Goal: Contribute content: Contribute content

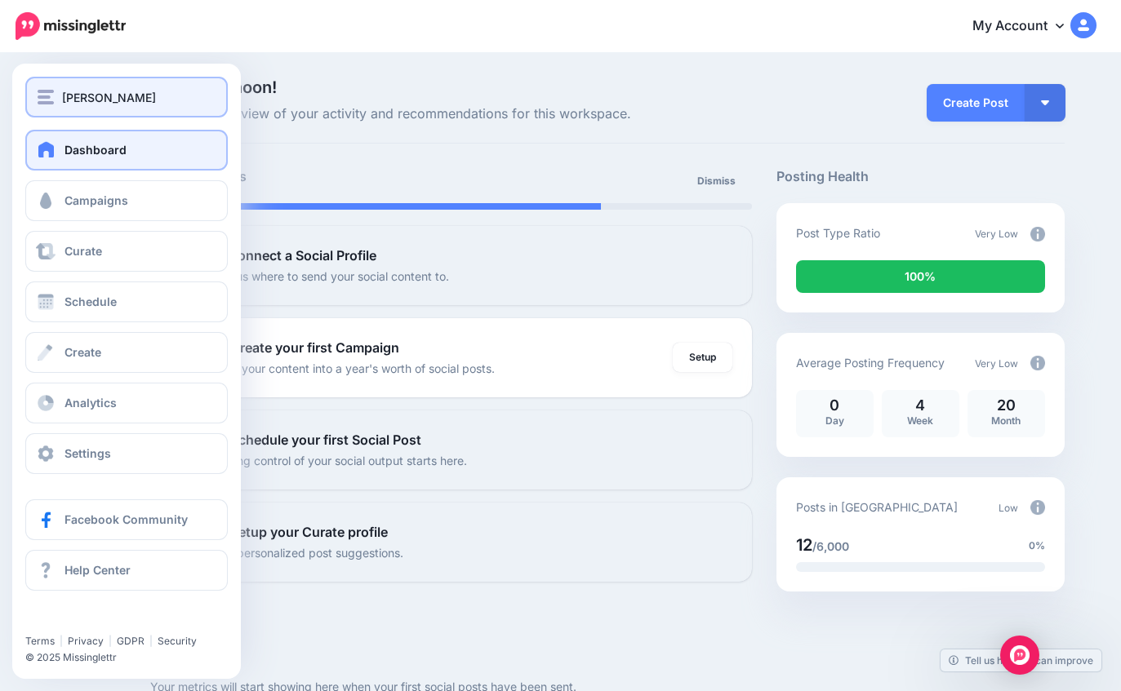
click at [42, 95] on img "button" at bounding box center [46, 97] width 16 height 15
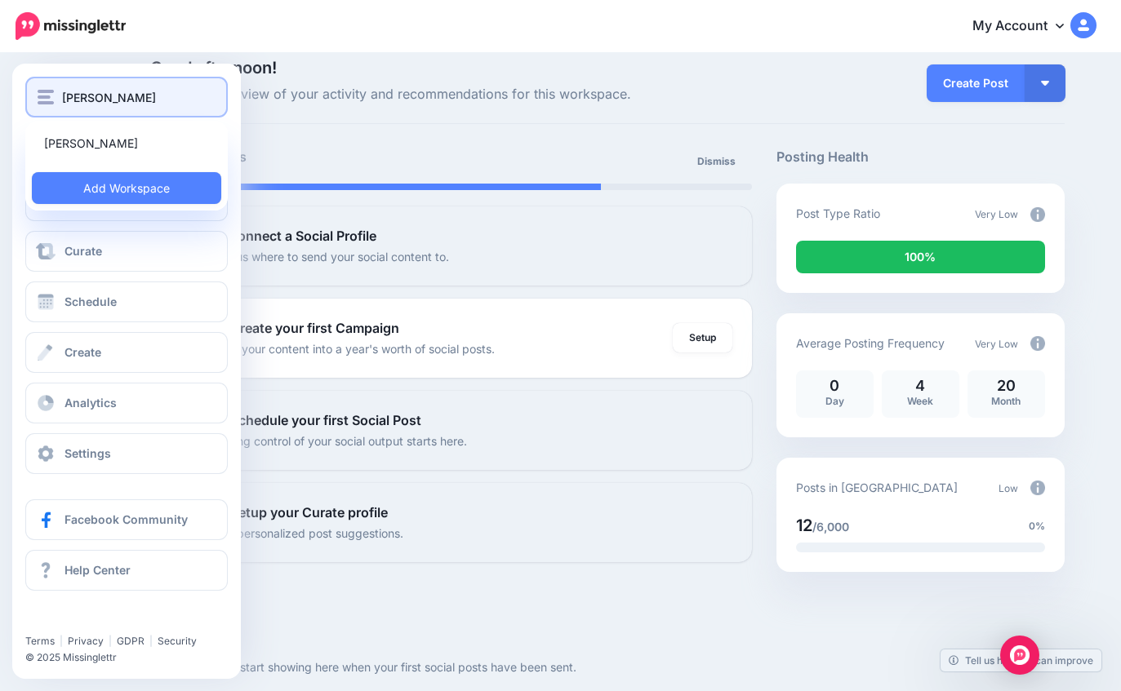
scroll to position [27, 0]
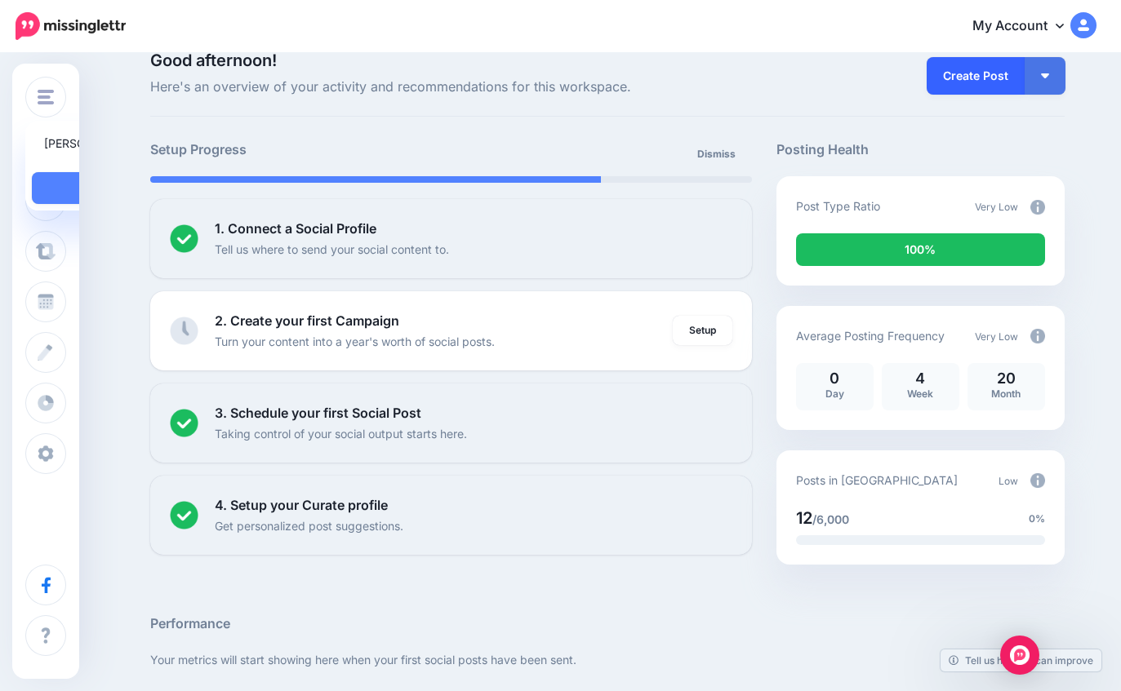
click at [981, 78] on link "Create Post" at bounding box center [975, 76] width 98 height 38
click at [980, 78] on link "Create Post" at bounding box center [975, 76] width 98 height 38
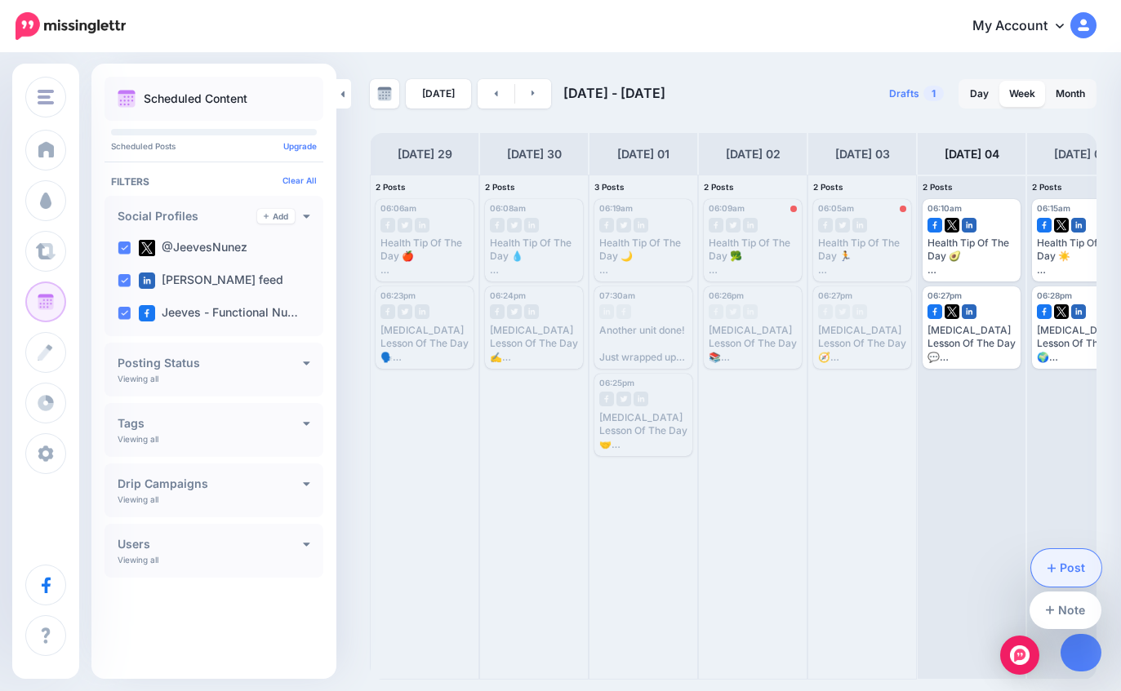
click at [1075, 563] on link "Post" at bounding box center [1066, 568] width 71 height 38
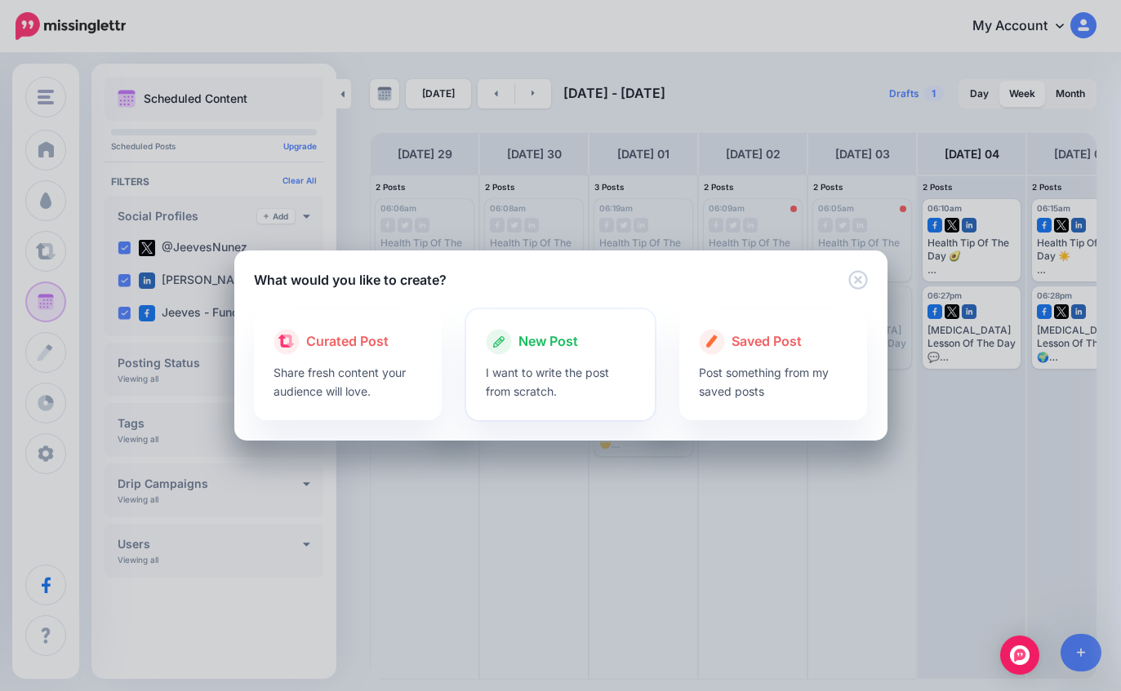
click at [566, 350] on span "New Post" at bounding box center [548, 341] width 60 height 21
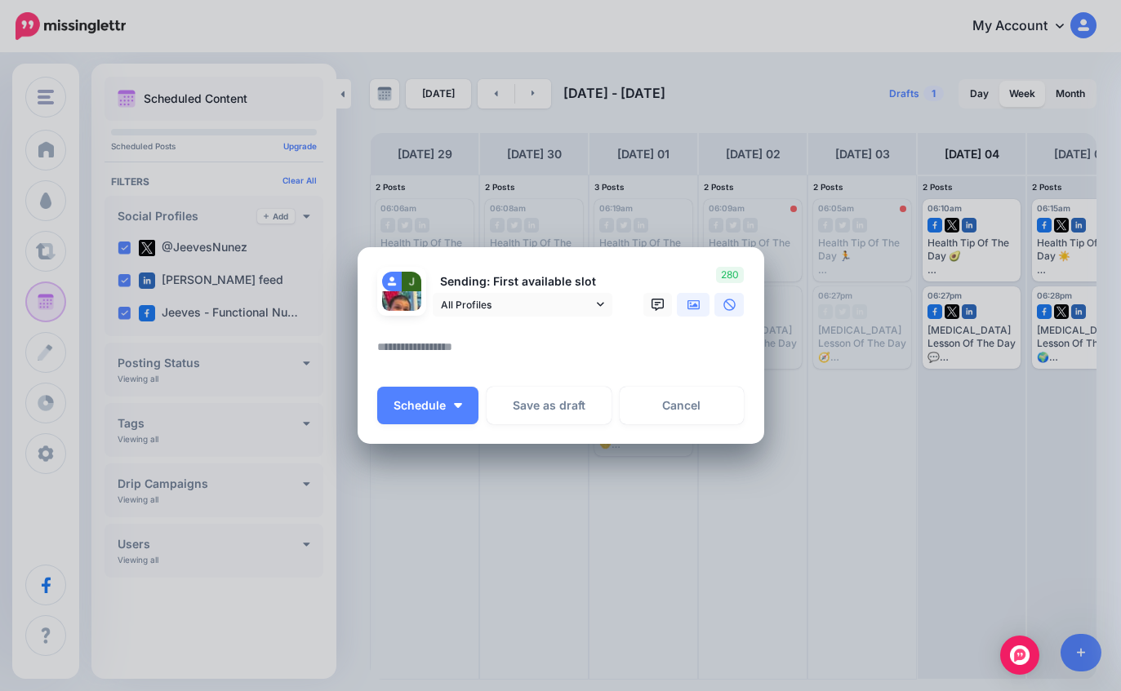
click at [692, 311] on icon at bounding box center [693, 305] width 13 height 13
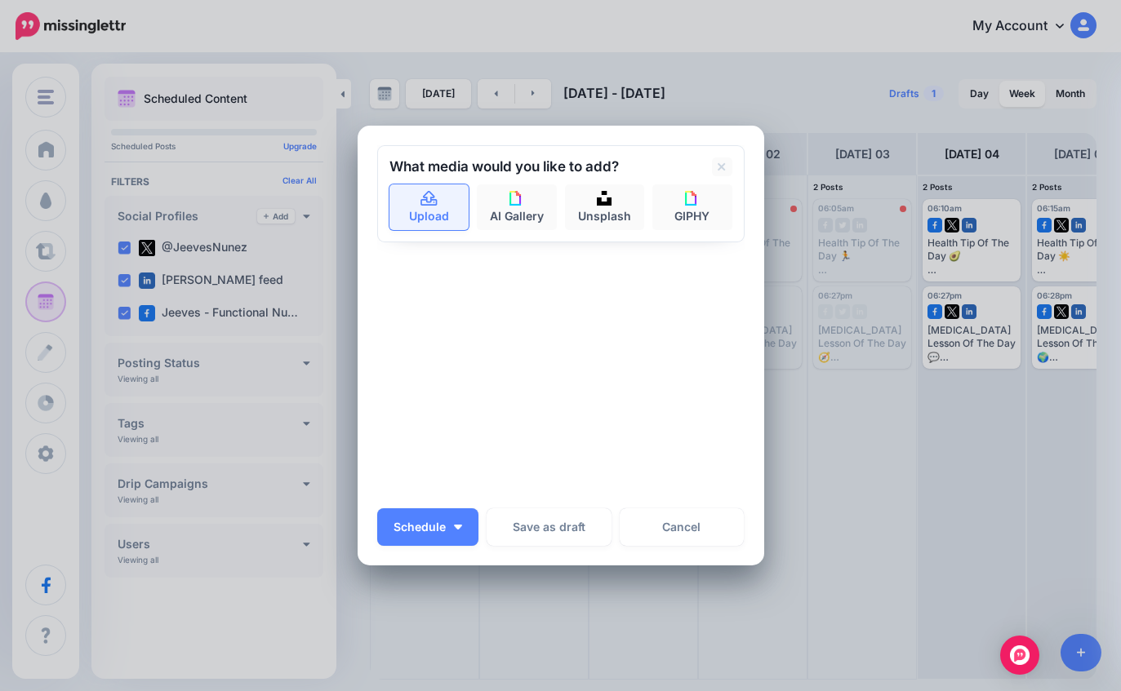
click at [435, 208] on link "Upload" at bounding box center [429, 207] width 80 height 46
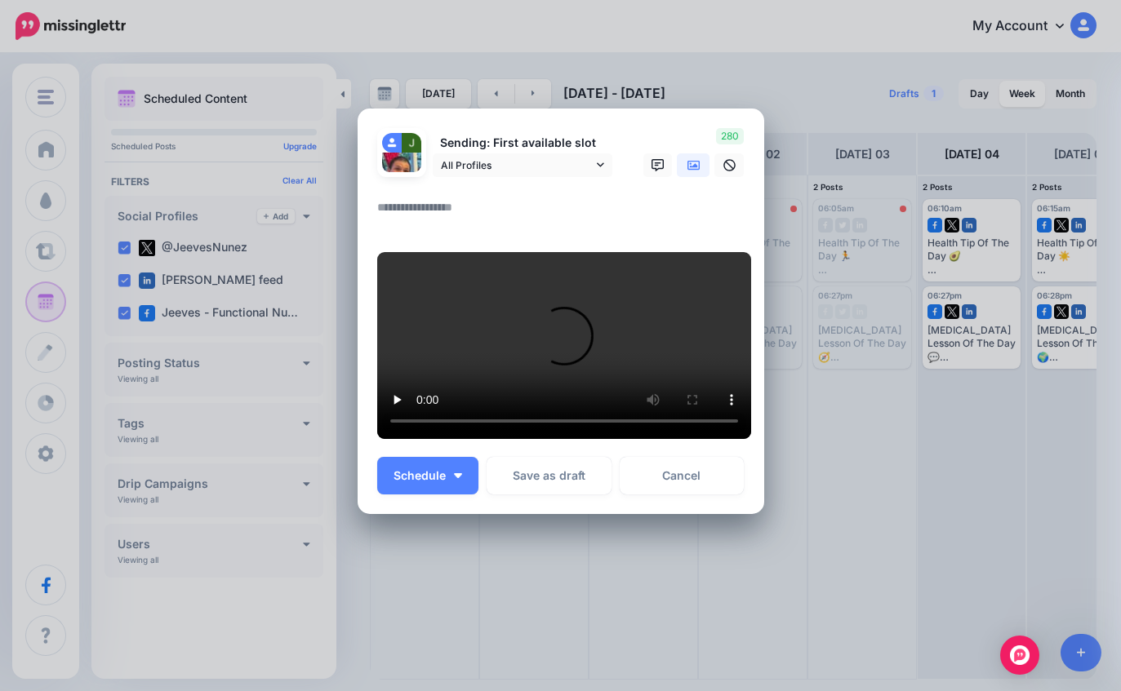
scroll to position [390, 0]
click at [565, 478] on button "Save as draft" at bounding box center [548, 476] width 125 height 38
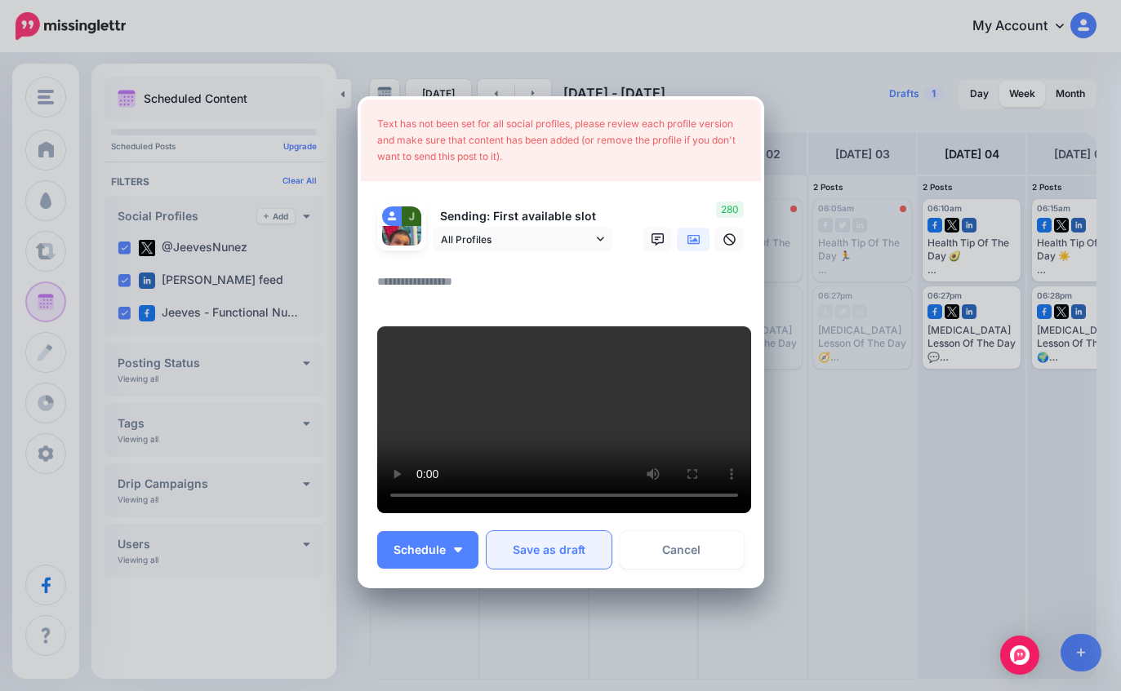
scroll to position [0, 0]
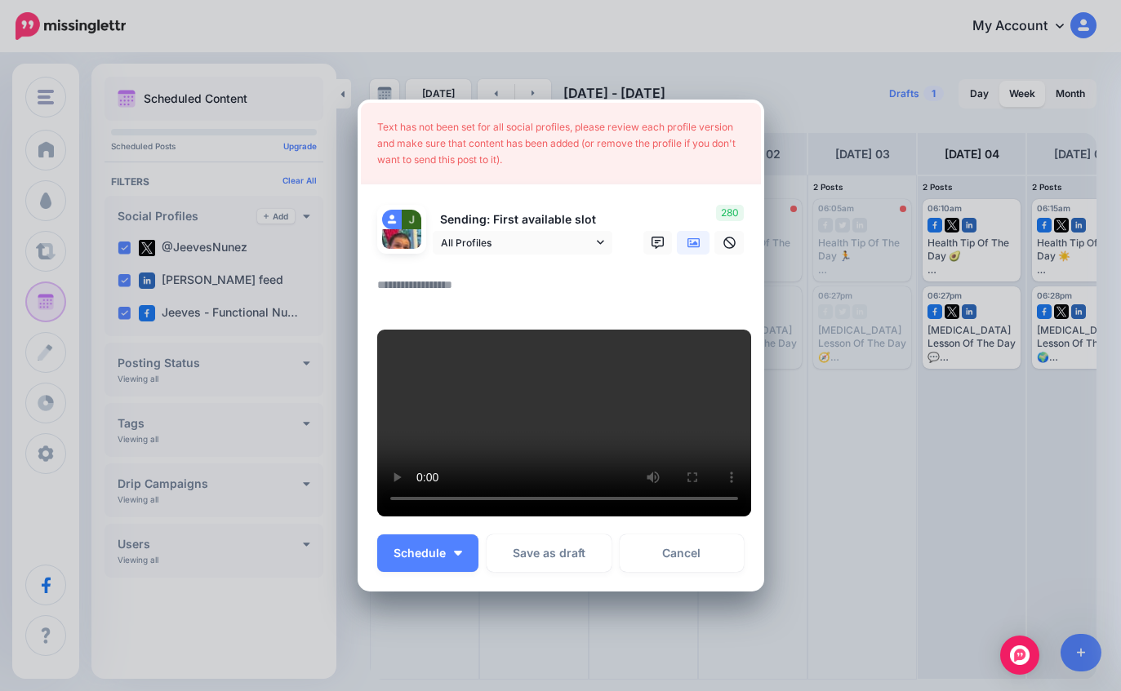
click at [610, 275] on textarea at bounding box center [564, 291] width 375 height 32
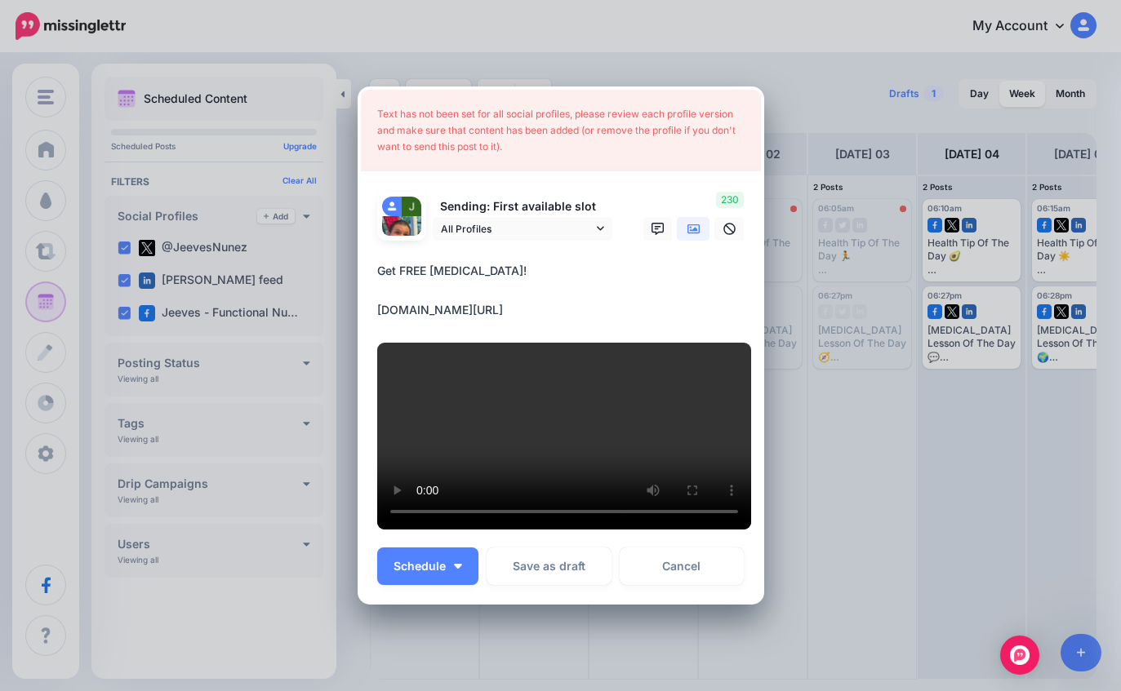
click at [673, 261] on textarea "**********" at bounding box center [564, 290] width 375 height 59
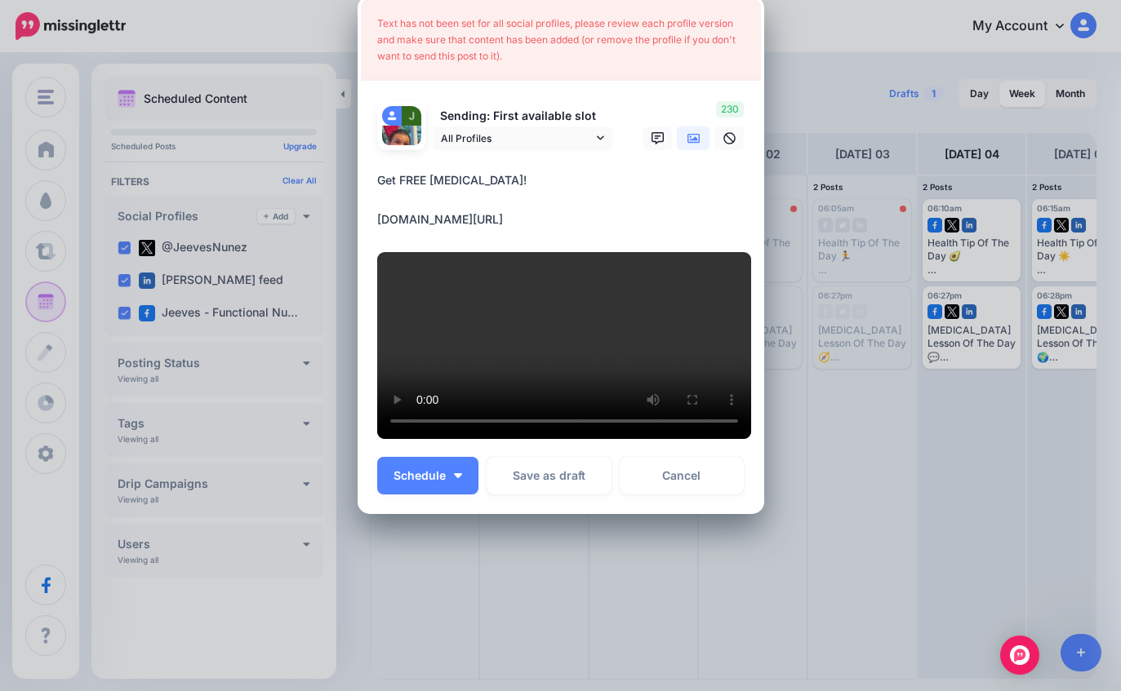
scroll to position [411, 0]
type textarea "**********"
click at [560, 495] on button "Save as draft" at bounding box center [548, 476] width 125 height 38
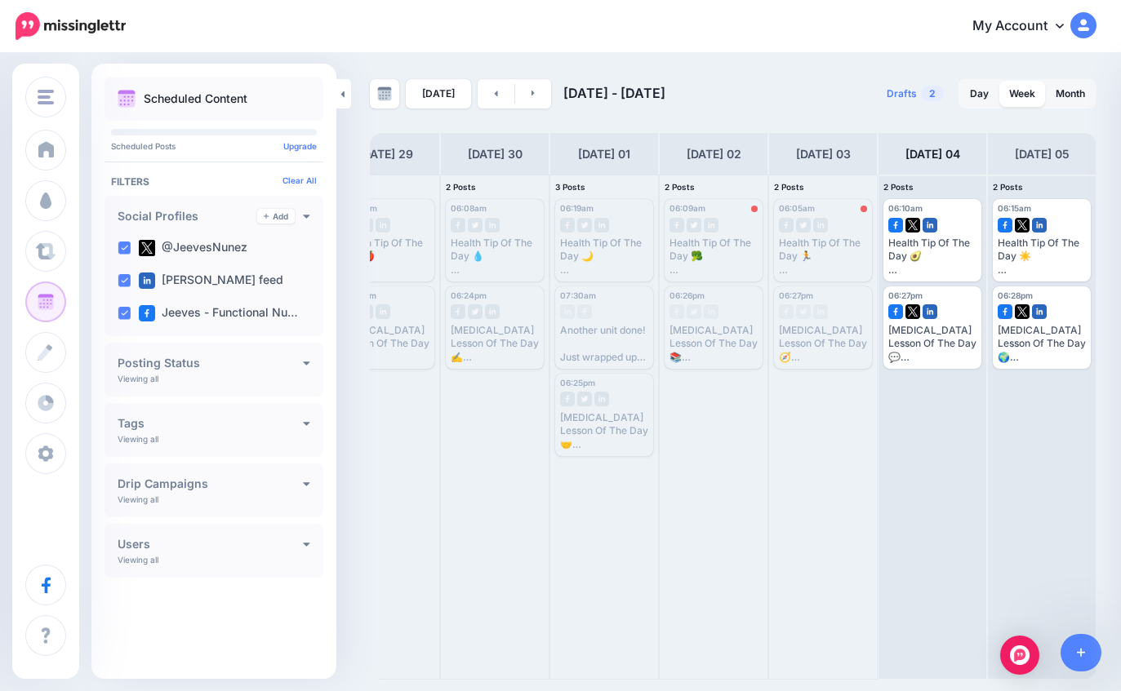
scroll to position [0, 39]
